Goal: Task Accomplishment & Management: Manage account settings

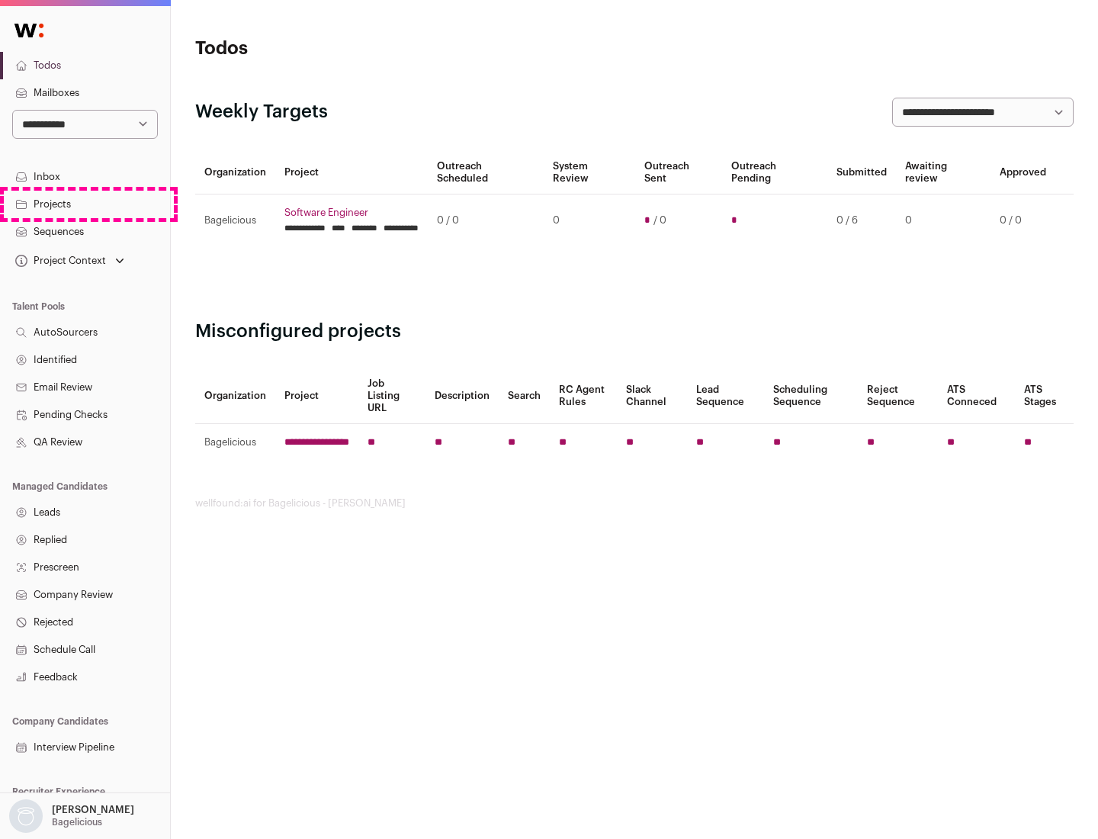
click at [85, 204] on link "Projects" at bounding box center [85, 204] width 170 height 27
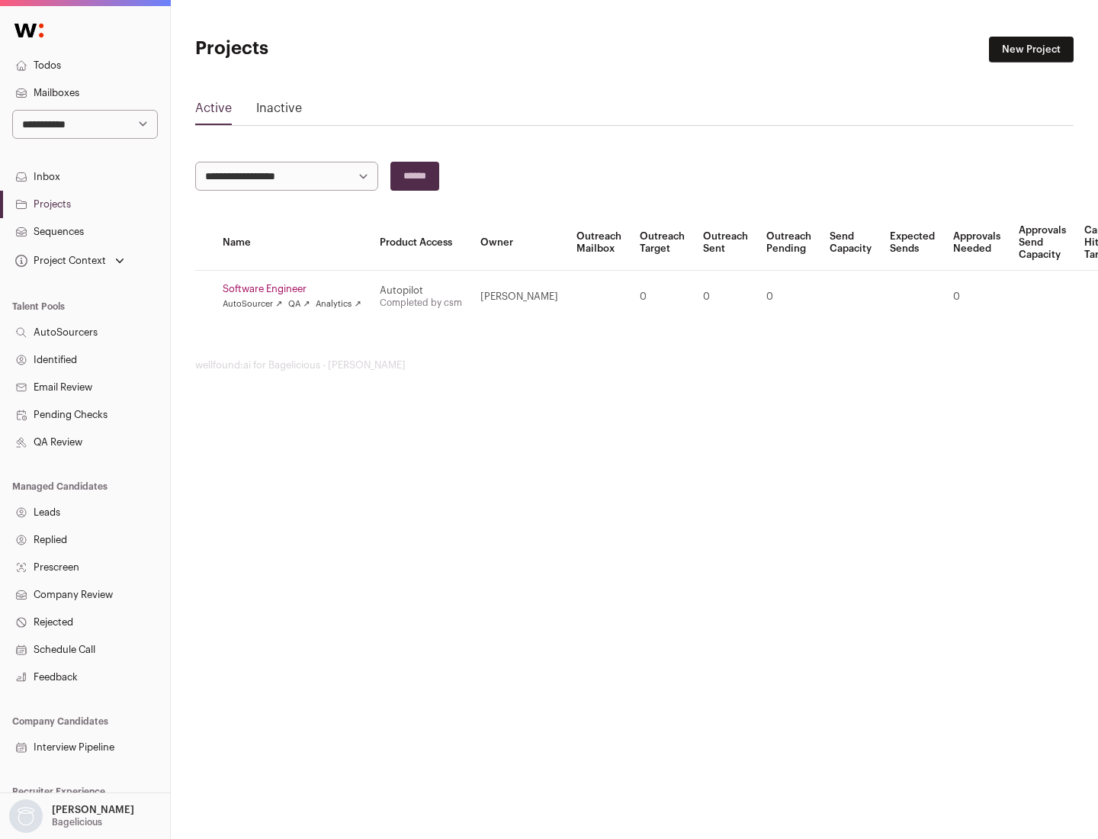
click at [297, 289] on link "Software Engineer" at bounding box center [292, 289] width 139 height 12
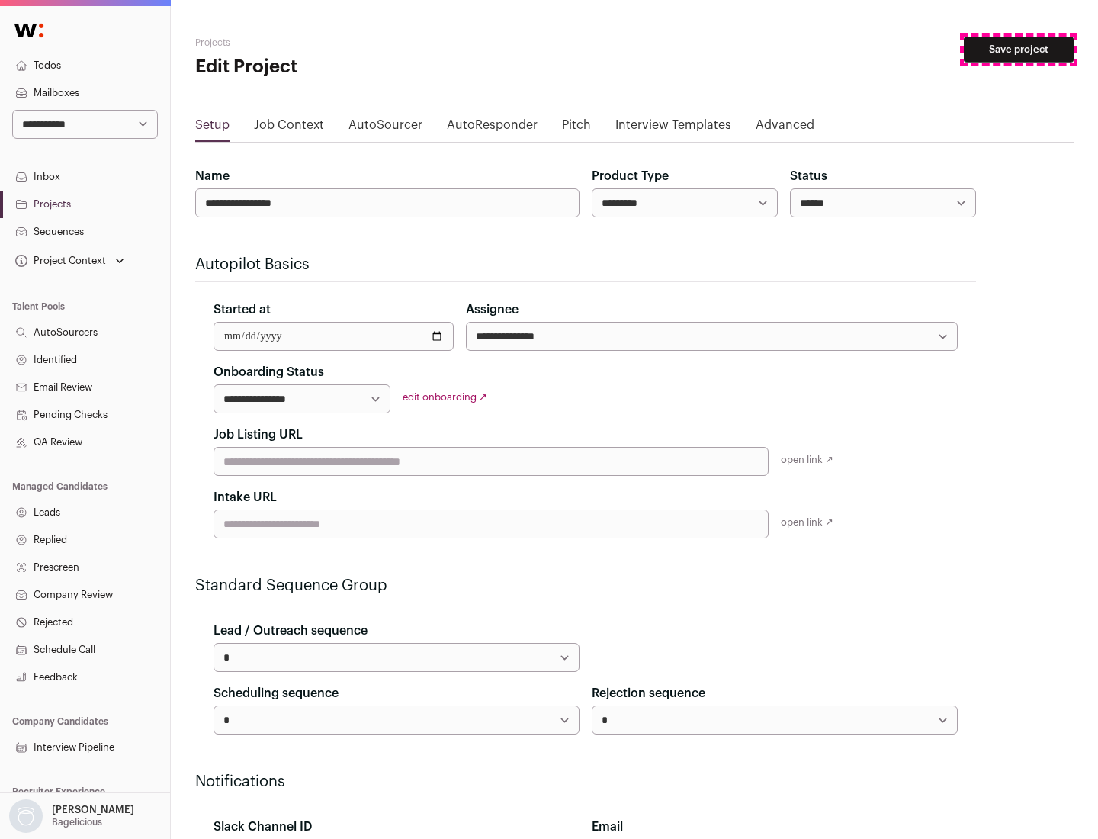
click at [1018, 50] on button "Save project" at bounding box center [1019, 50] width 110 height 26
